Goal: Check status

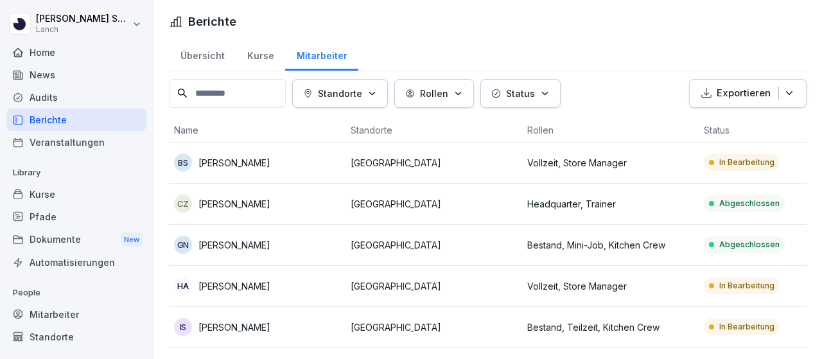
click at [48, 97] on div "Audits" at bounding box center [76, 97] width 140 height 22
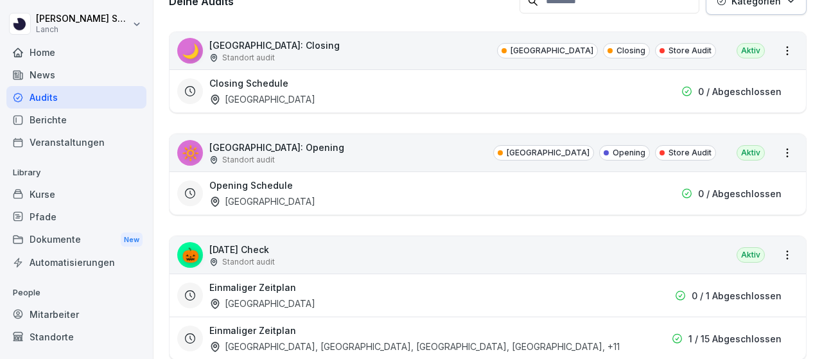
scroll to position [254, 0]
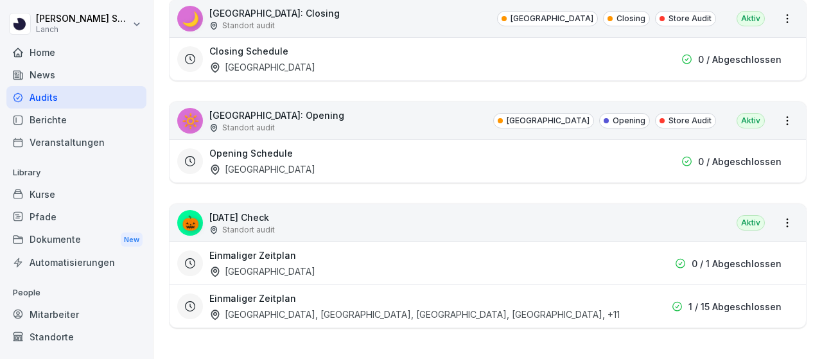
click at [381, 215] on div "🎃 [DATE] Check Standort audit Aktiv" at bounding box center [488, 222] width 637 height 37
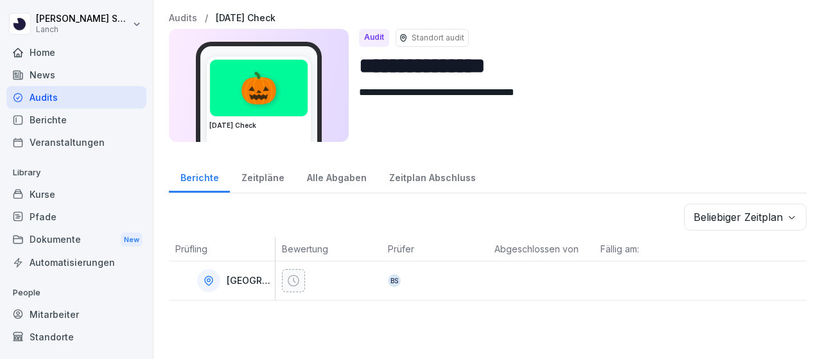
click at [425, 37] on p "Standort audit" at bounding box center [438, 38] width 53 height 12
click at [252, 175] on div "Zeitpläne" at bounding box center [263, 176] width 66 height 33
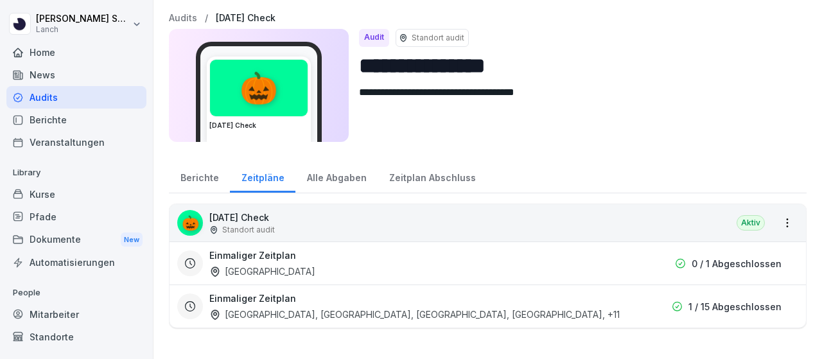
click at [326, 177] on div "Alle Abgaben" at bounding box center [336, 176] width 82 height 33
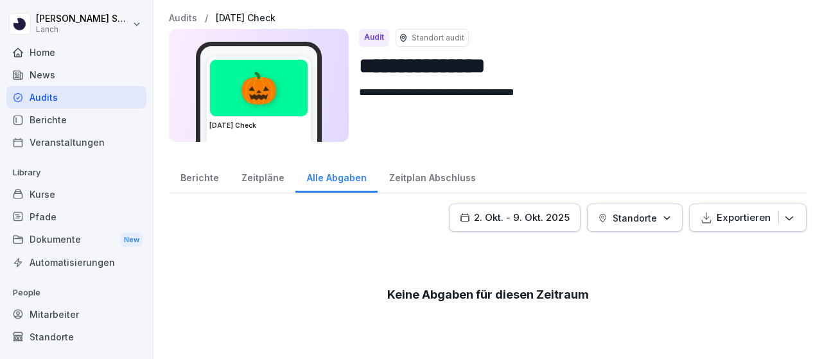
click at [412, 174] on div "Zeitplan Abschluss" at bounding box center [432, 176] width 109 height 33
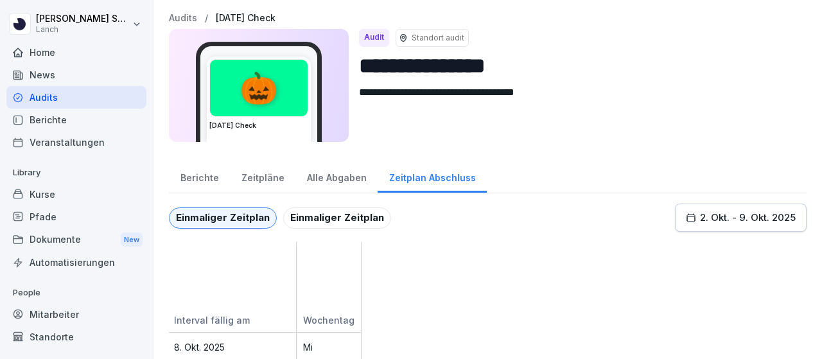
scroll to position [11, 0]
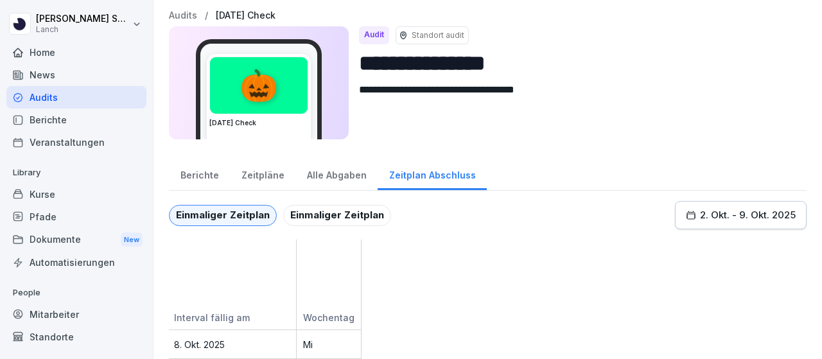
click at [318, 205] on div "Einmaliger Zeitplan" at bounding box center [337, 216] width 108 height 22
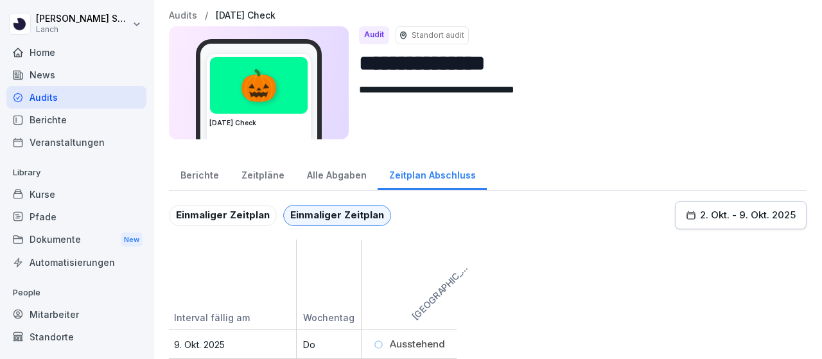
click at [382, 340] on icon at bounding box center [379, 345] width 10 height 10
click at [377, 340] on icon at bounding box center [379, 345] width 10 height 10
